Goal: Transaction & Acquisition: Purchase product/service

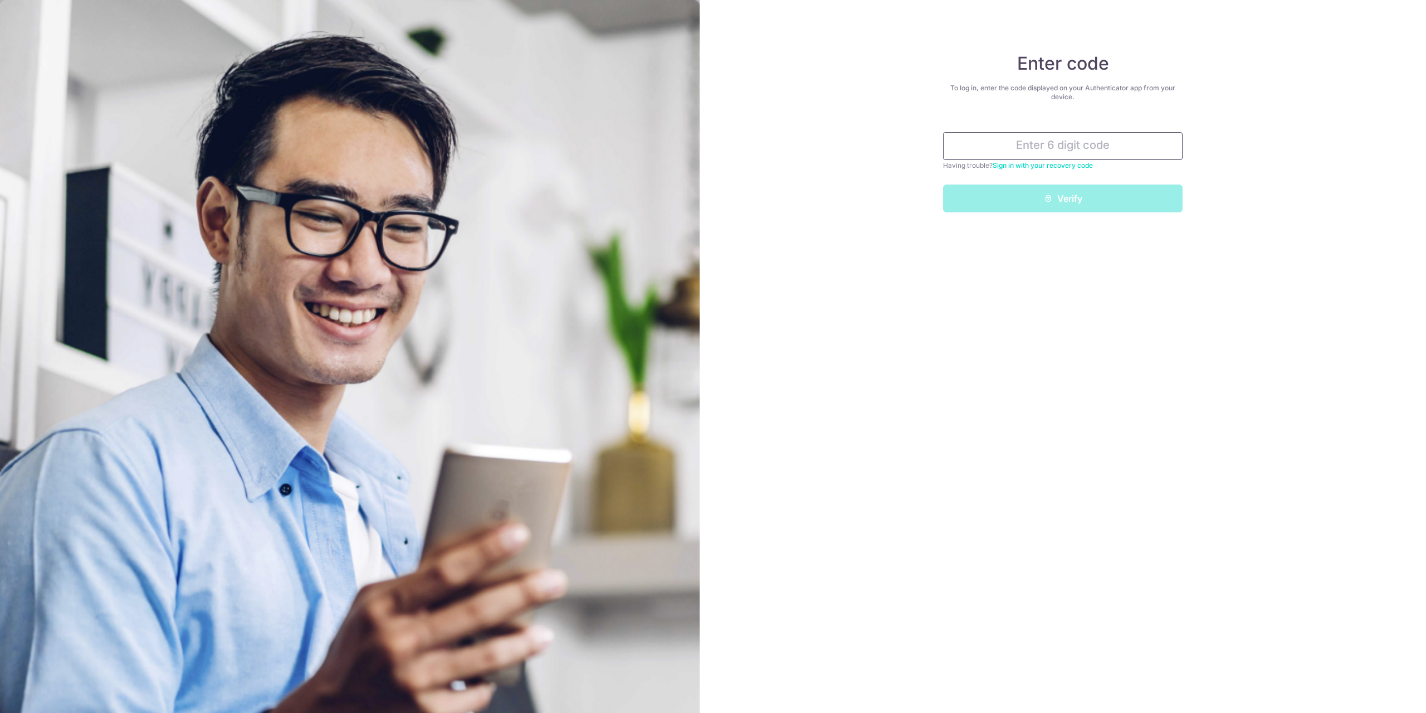
click at [1095, 152] on input "text" at bounding box center [1063, 146] width 240 height 28
type input "188619"
click at [943, 184] on button "Verify" at bounding box center [1063, 198] width 240 height 28
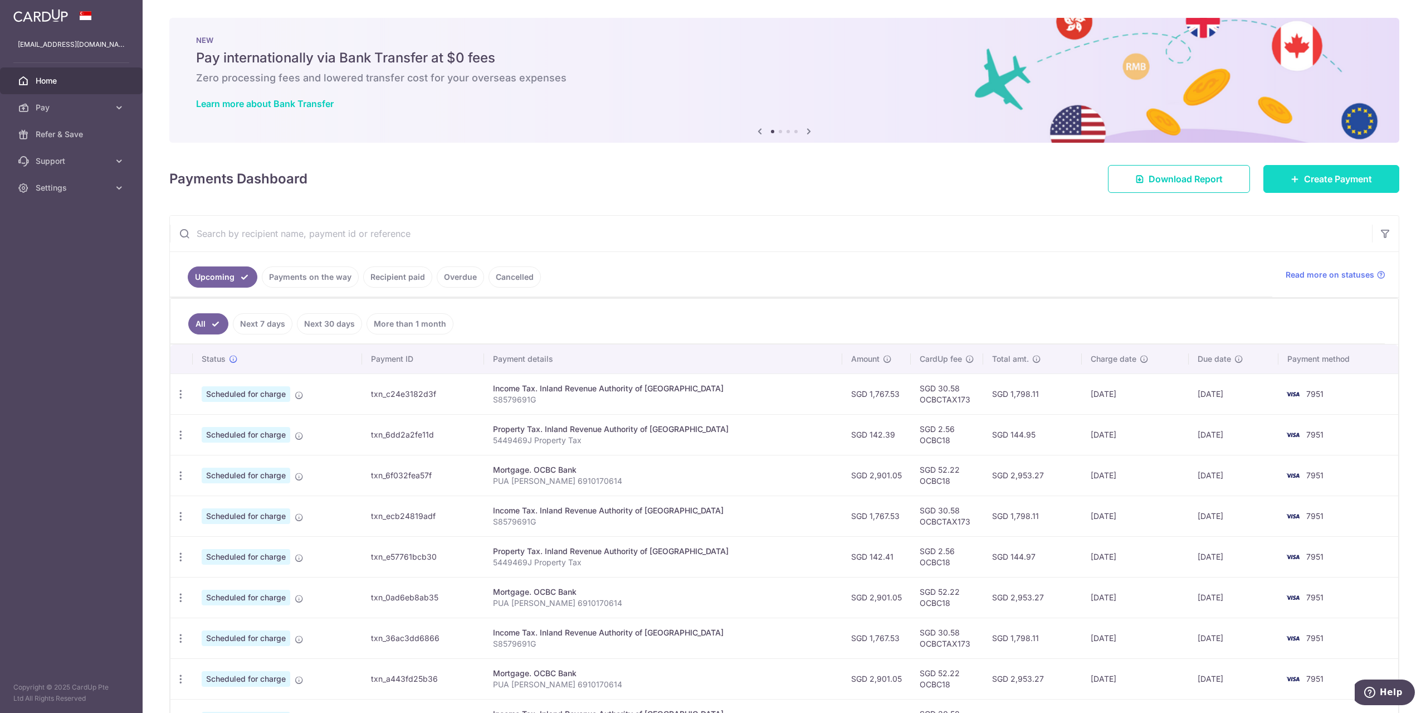
click at [1338, 182] on span "Create Payment" at bounding box center [1338, 178] width 68 height 13
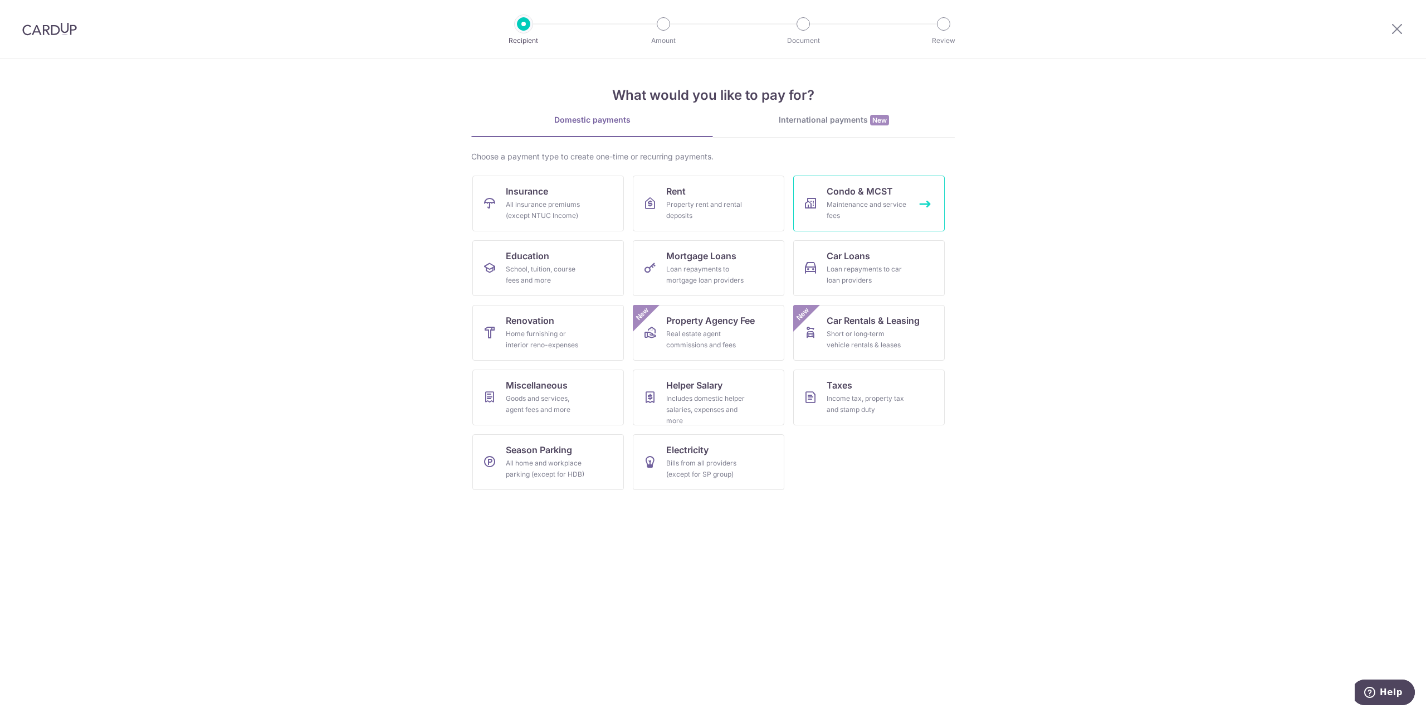
click at [835, 210] on div "Maintenance and service fees" at bounding box center [867, 210] width 80 height 22
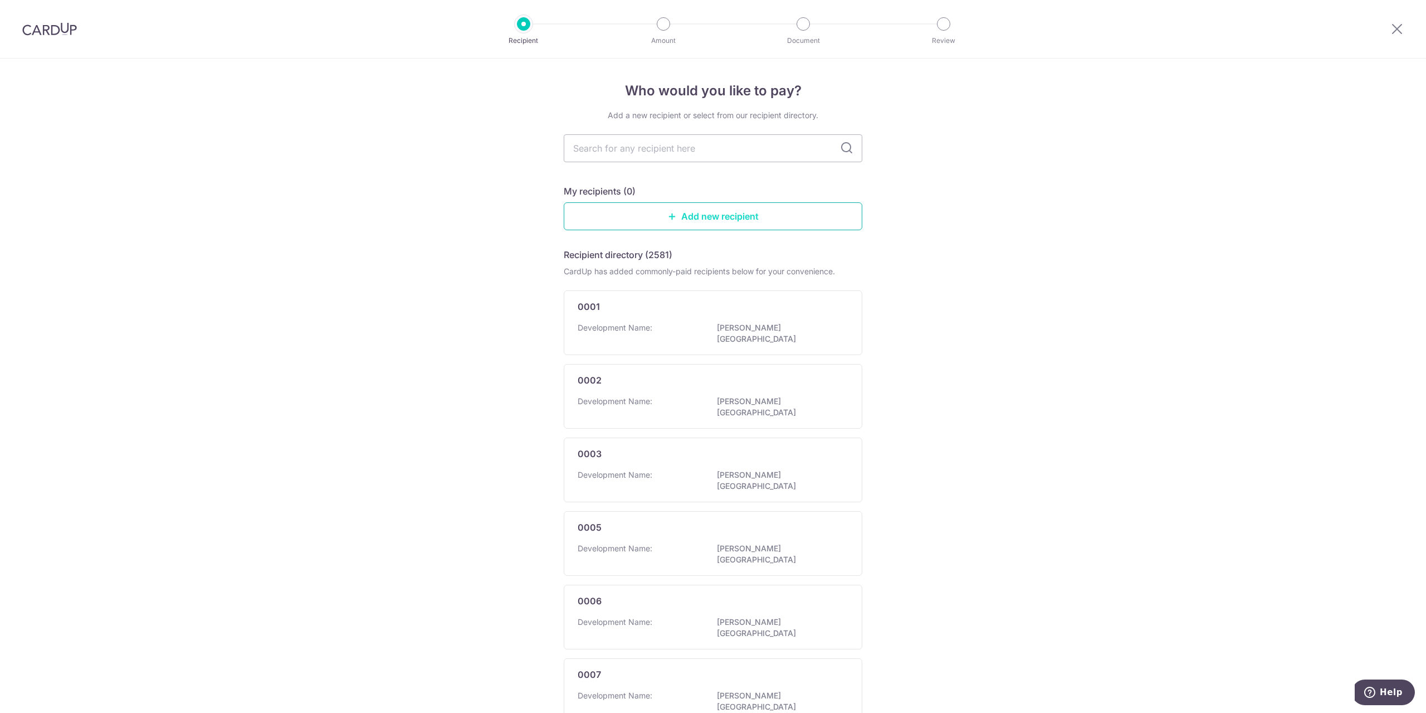
click at [753, 220] on link "Add new recipient" at bounding box center [713, 216] width 299 height 28
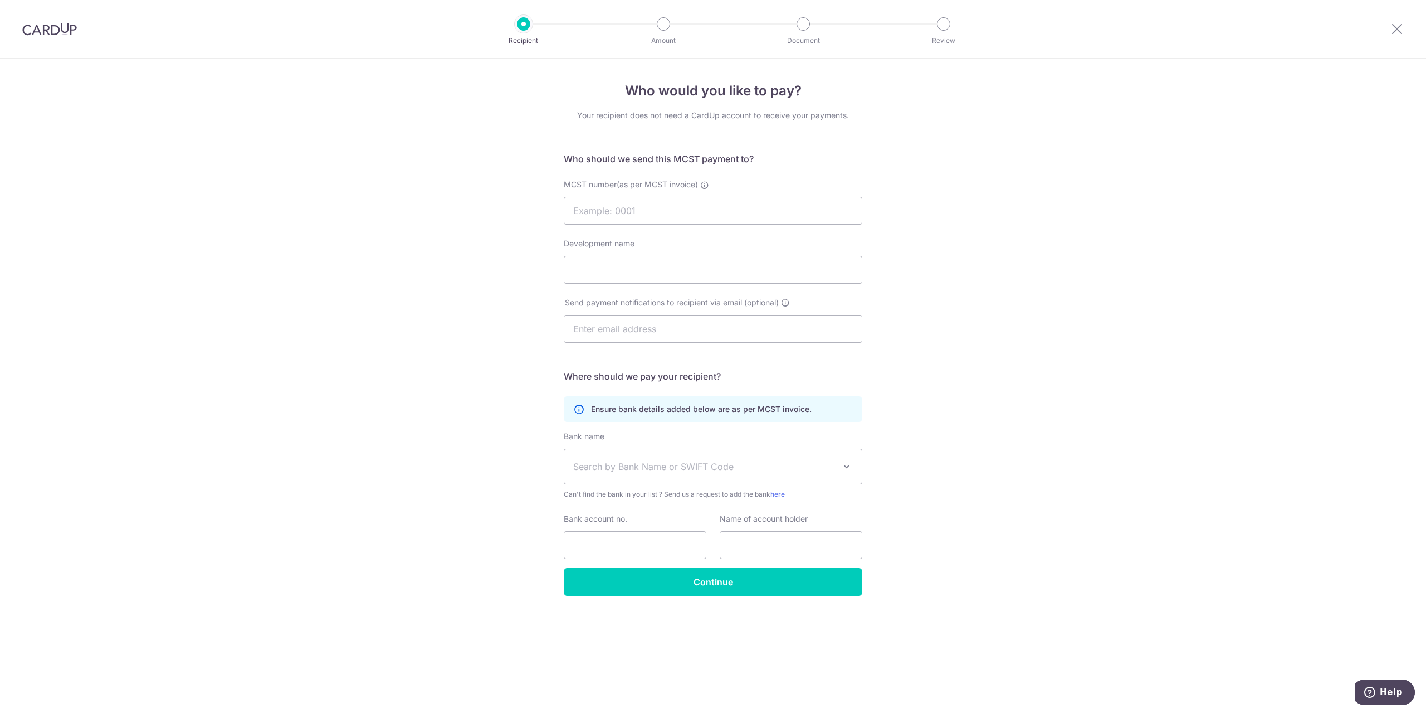
click at [50, 23] on img at bounding box center [49, 28] width 55 height 13
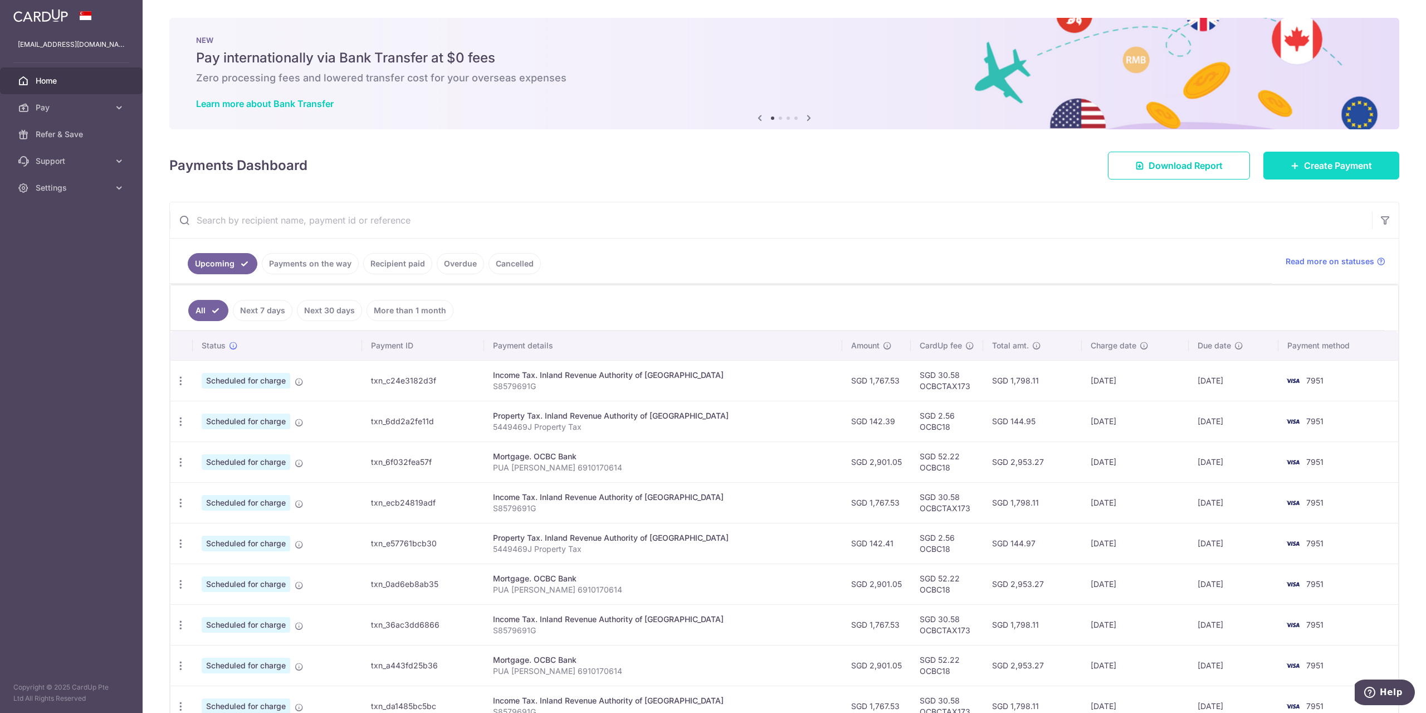
click at [1362, 164] on span "Create Payment" at bounding box center [1338, 165] width 68 height 13
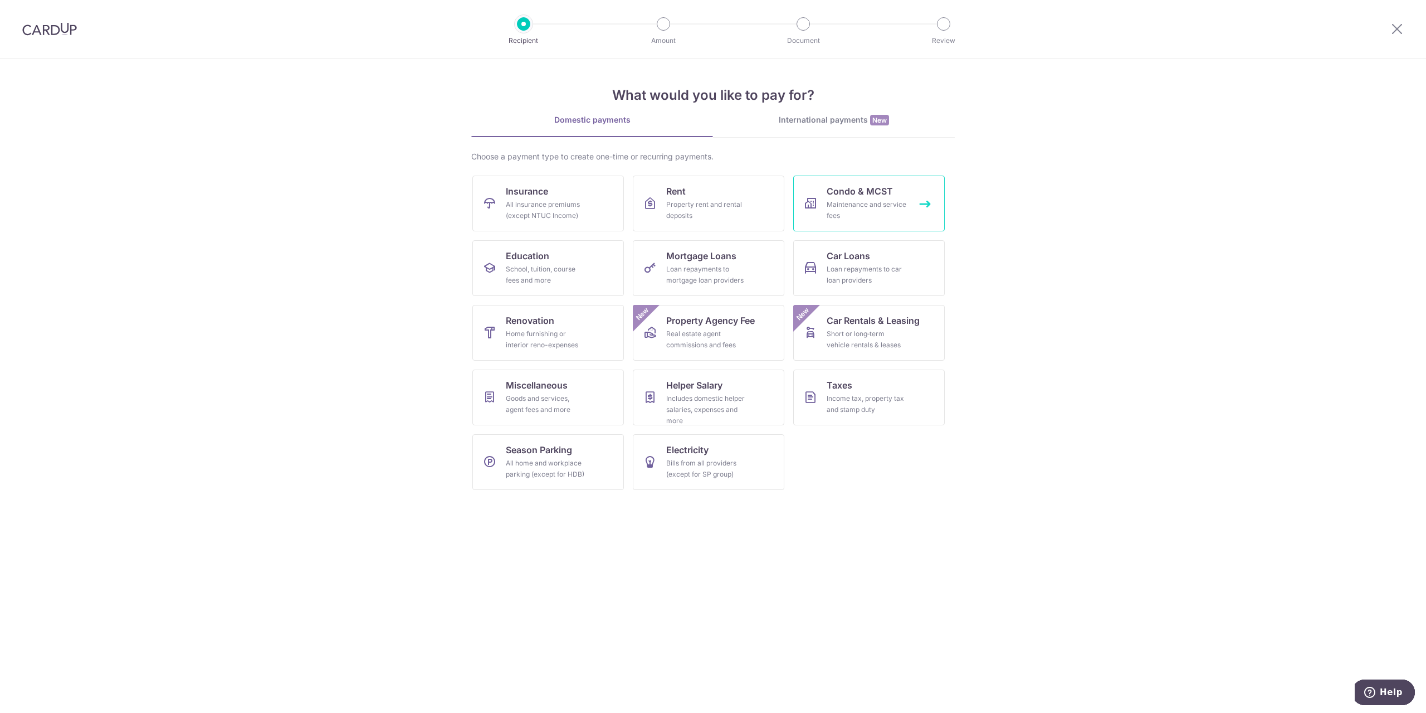
click at [859, 209] on div "Maintenance and service fees" at bounding box center [867, 210] width 80 height 22
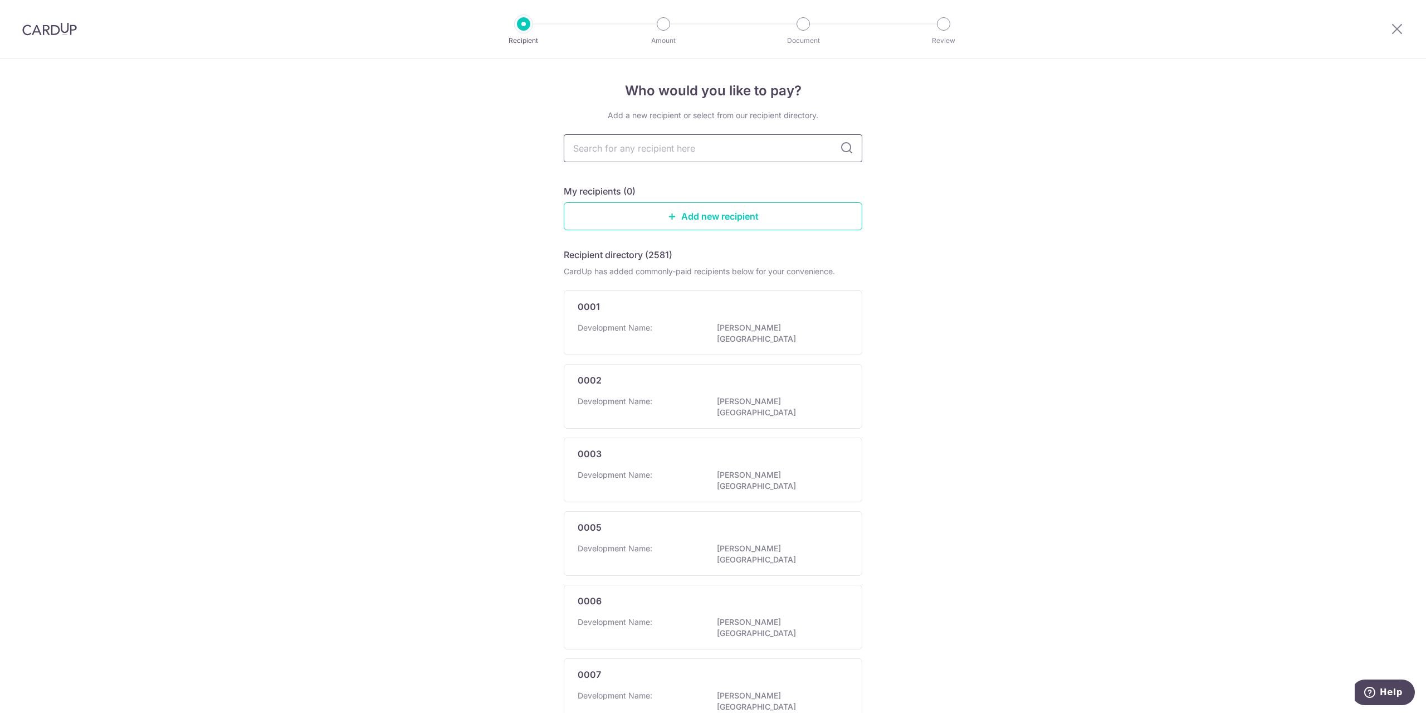
click at [755, 147] on input "text" at bounding box center [713, 148] width 299 height 28
type input "[PERSON_NAME]"
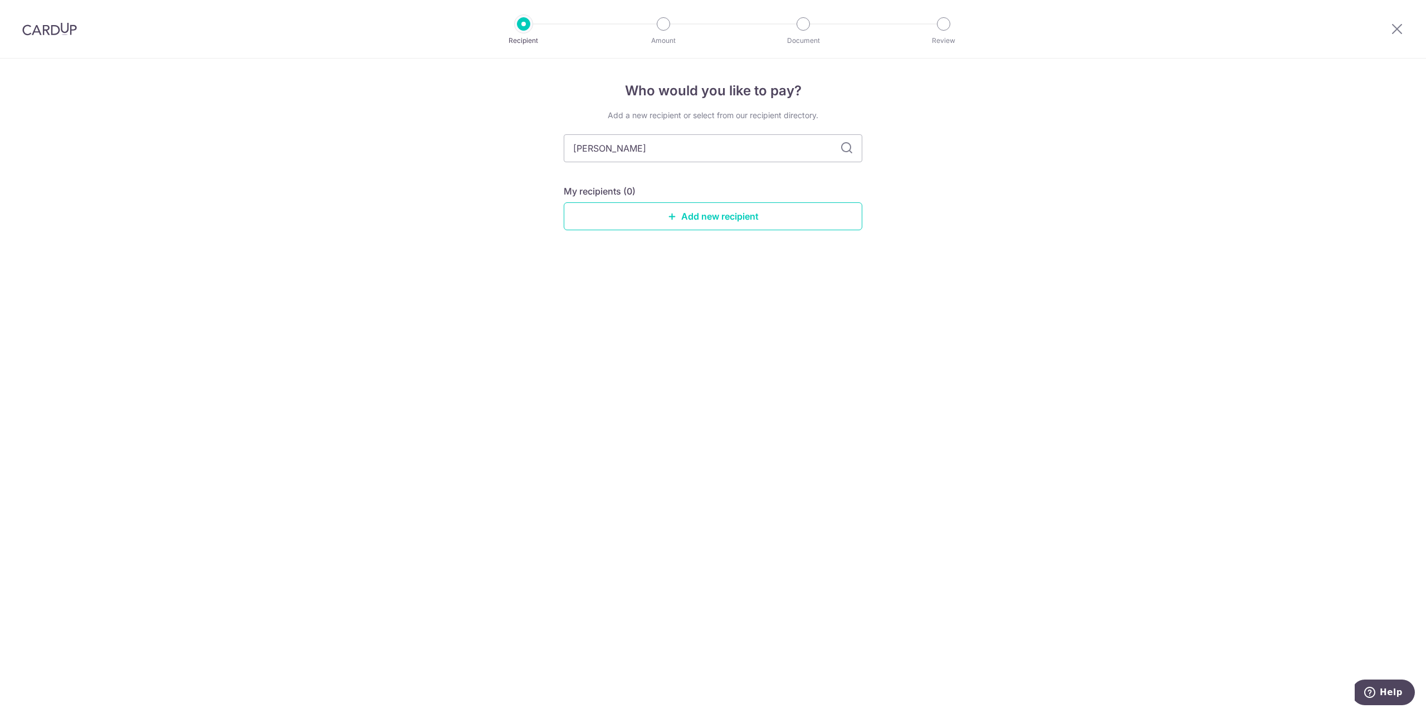
click at [64, 40] on div at bounding box center [49, 29] width 99 height 58
click at [62, 28] on img at bounding box center [49, 28] width 55 height 13
